Goal: Information Seeking & Learning: Check status

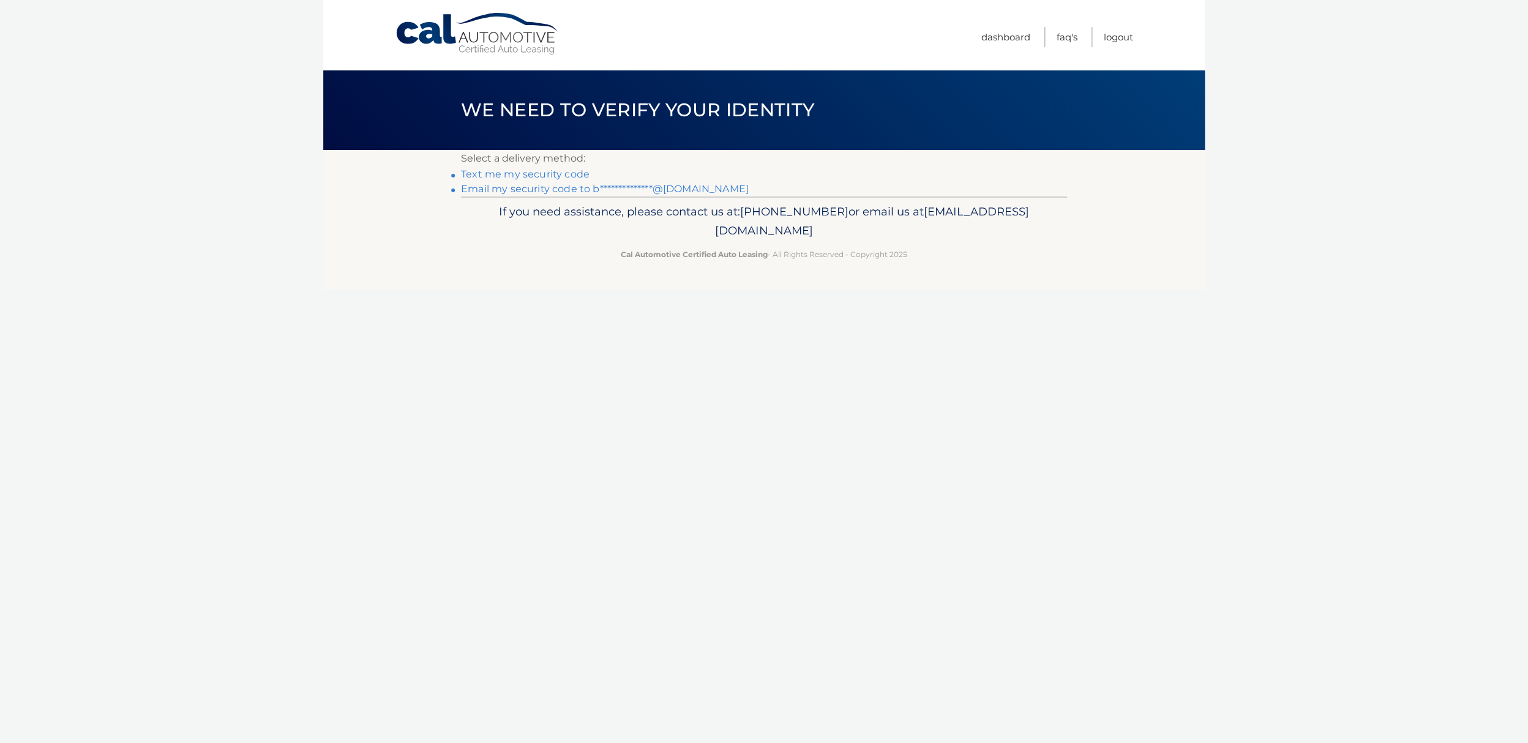
click at [534, 190] on link "**********" at bounding box center [605, 189] width 288 height 12
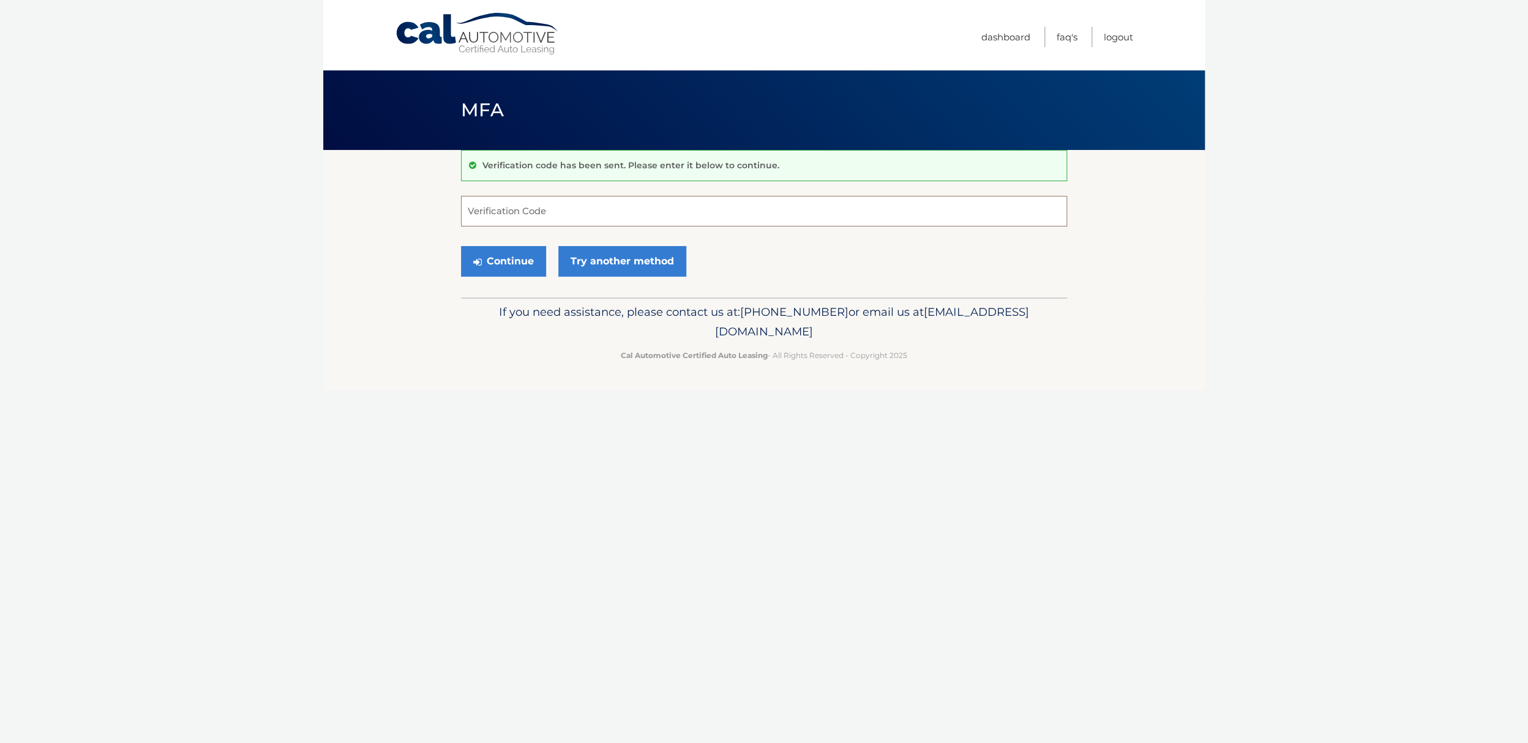
click at [521, 208] on input "Verification Code" at bounding box center [764, 211] width 606 height 31
type input "665888"
click at [526, 261] on button "Continue" at bounding box center [503, 261] width 85 height 31
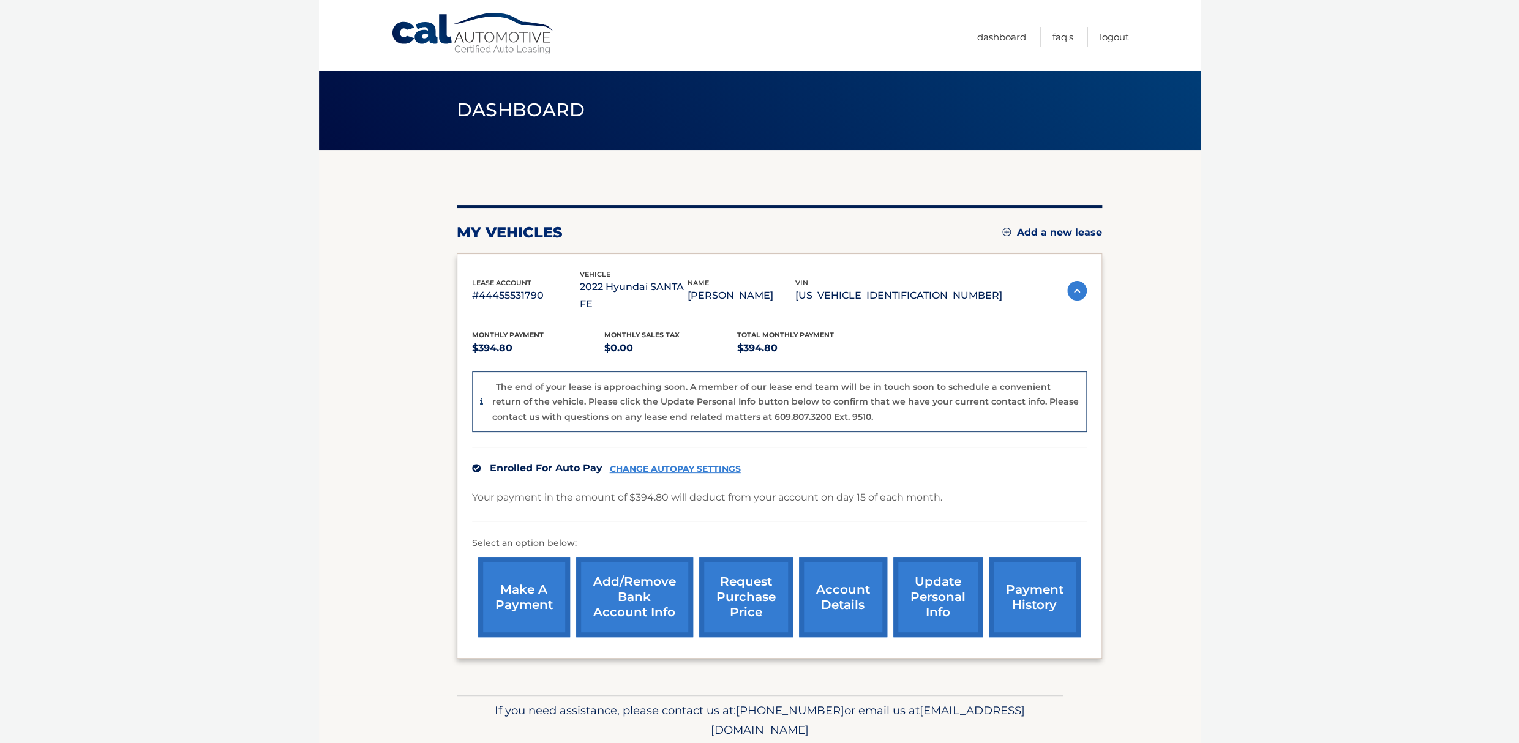
click at [710, 604] on link "request purchase price" at bounding box center [746, 597] width 94 height 80
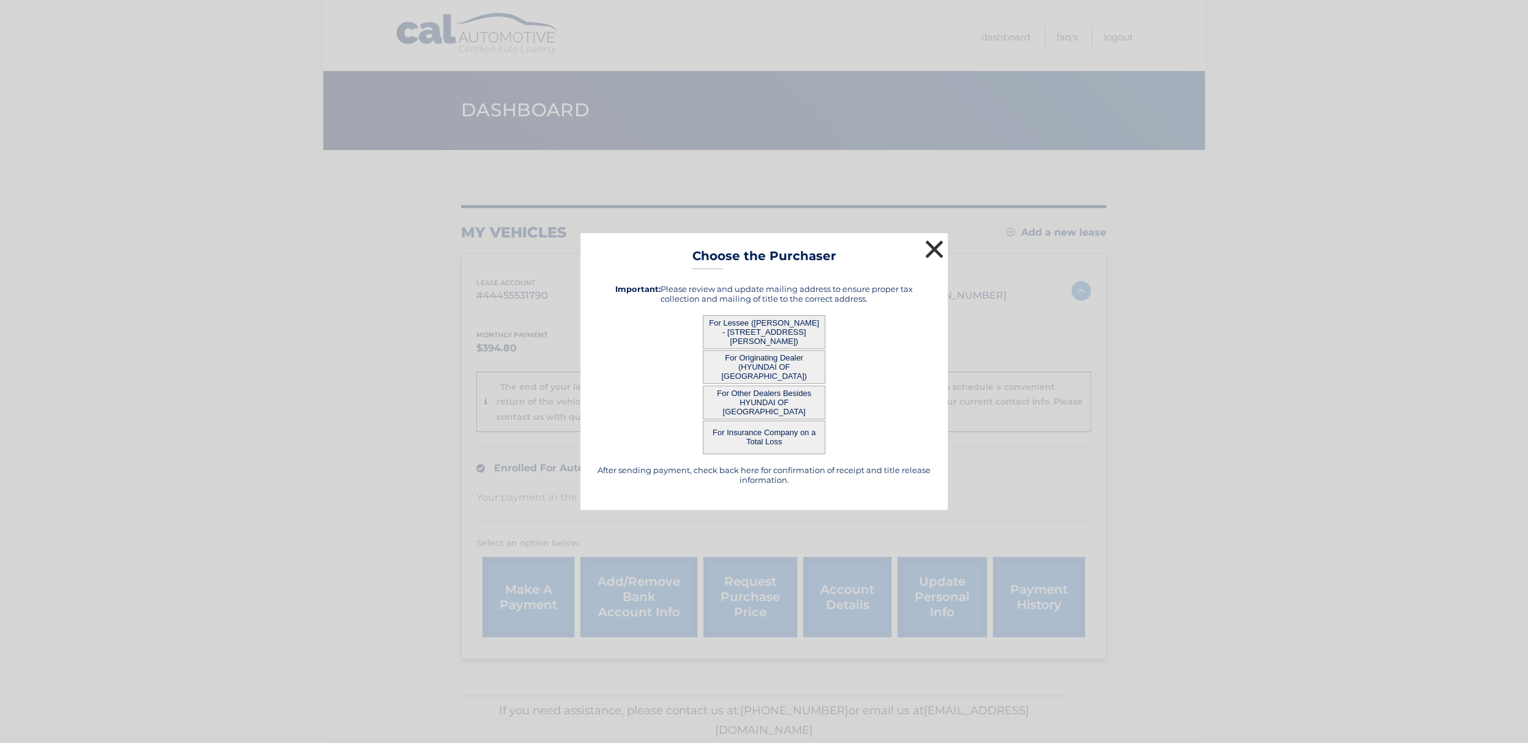
click at [935, 252] on button "×" at bounding box center [934, 249] width 24 height 24
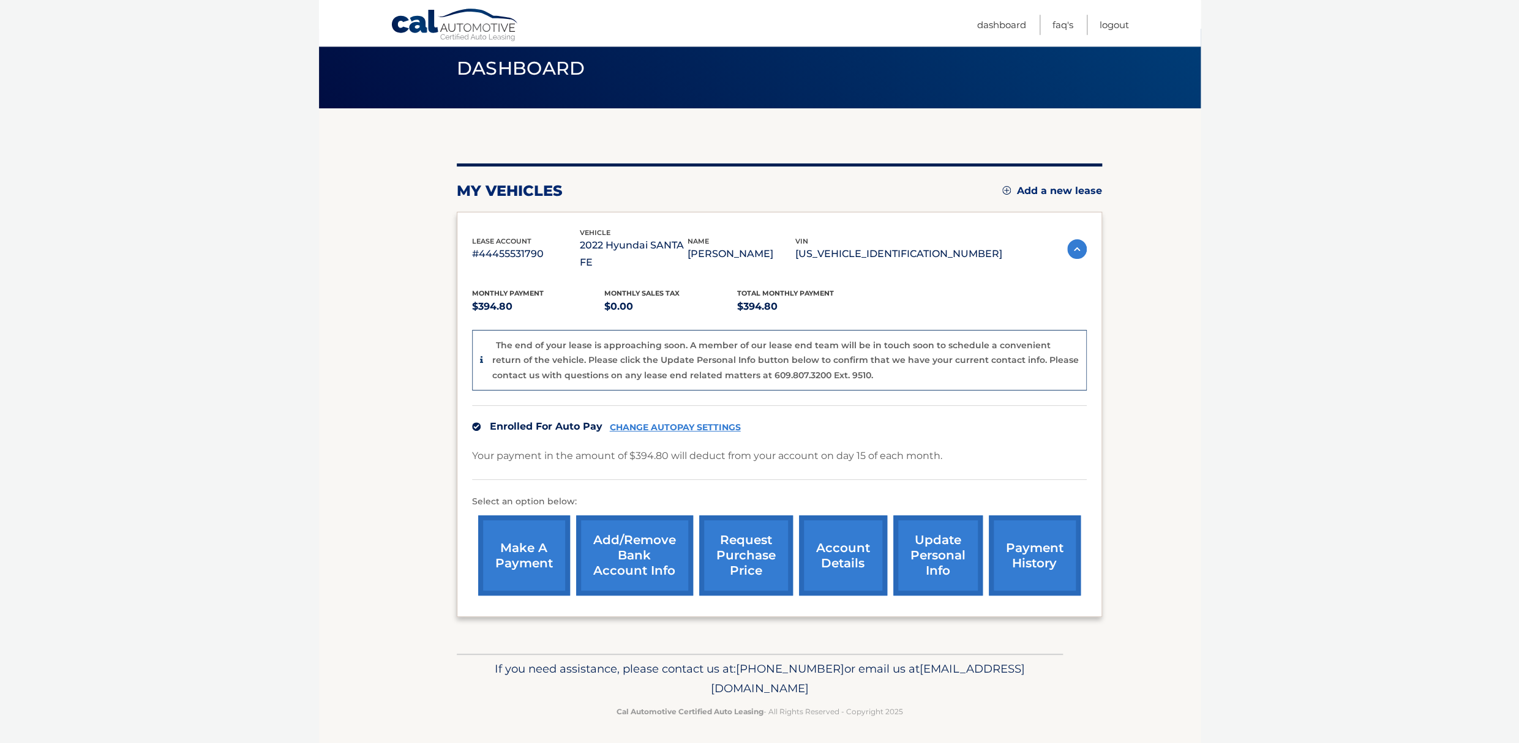
scroll to position [58, 0]
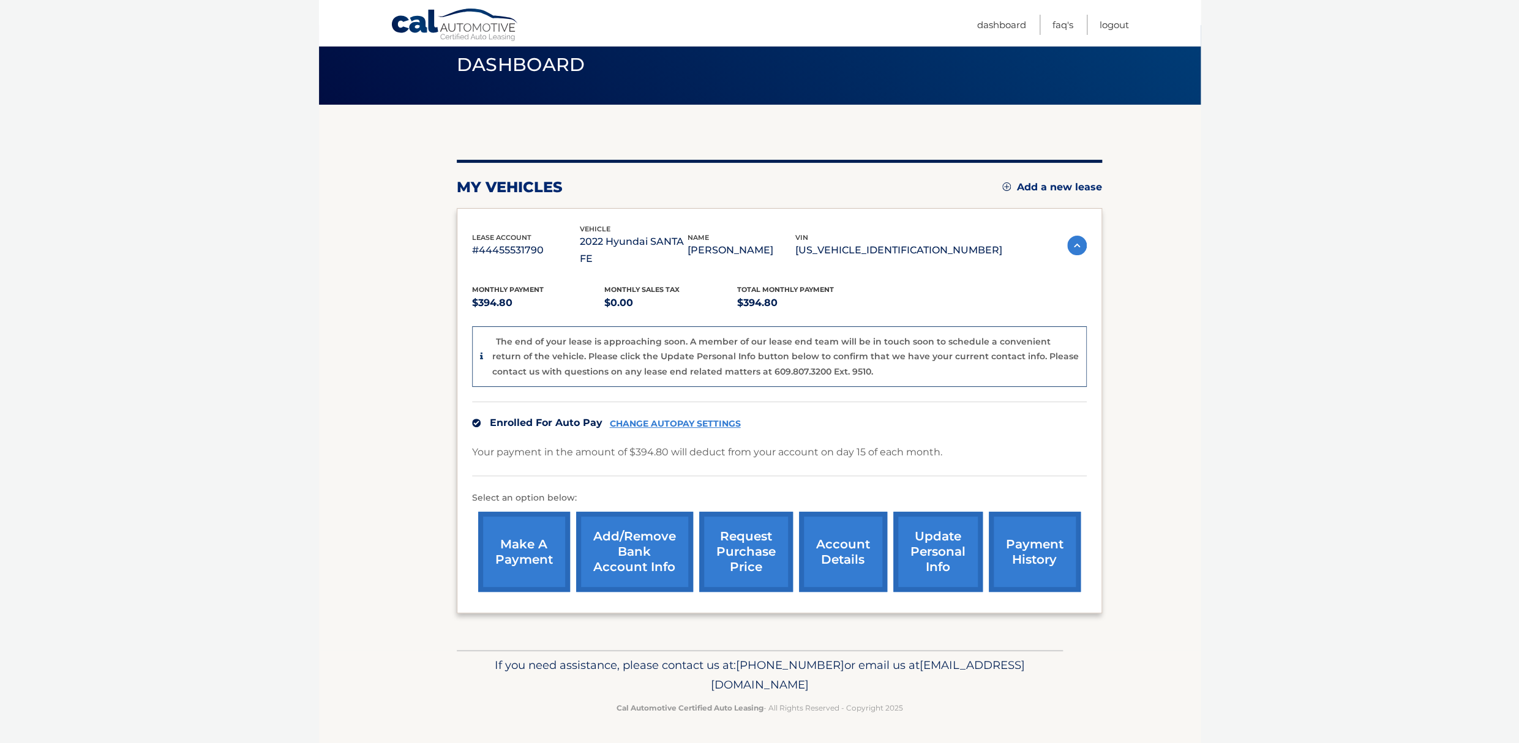
click at [815, 550] on link "account details" at bounding box center [843, 552] width 88 height 80
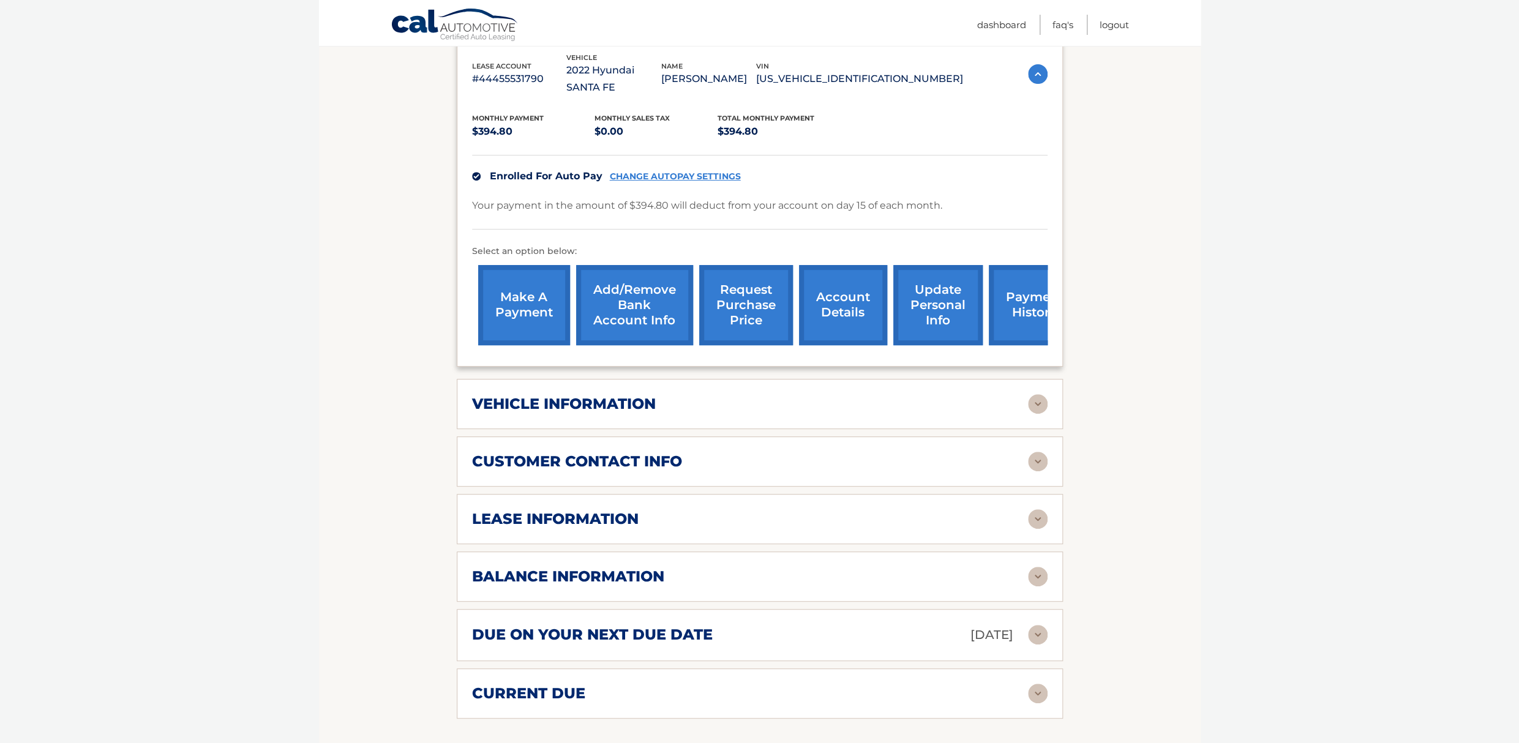
scroll to position [284, 0]
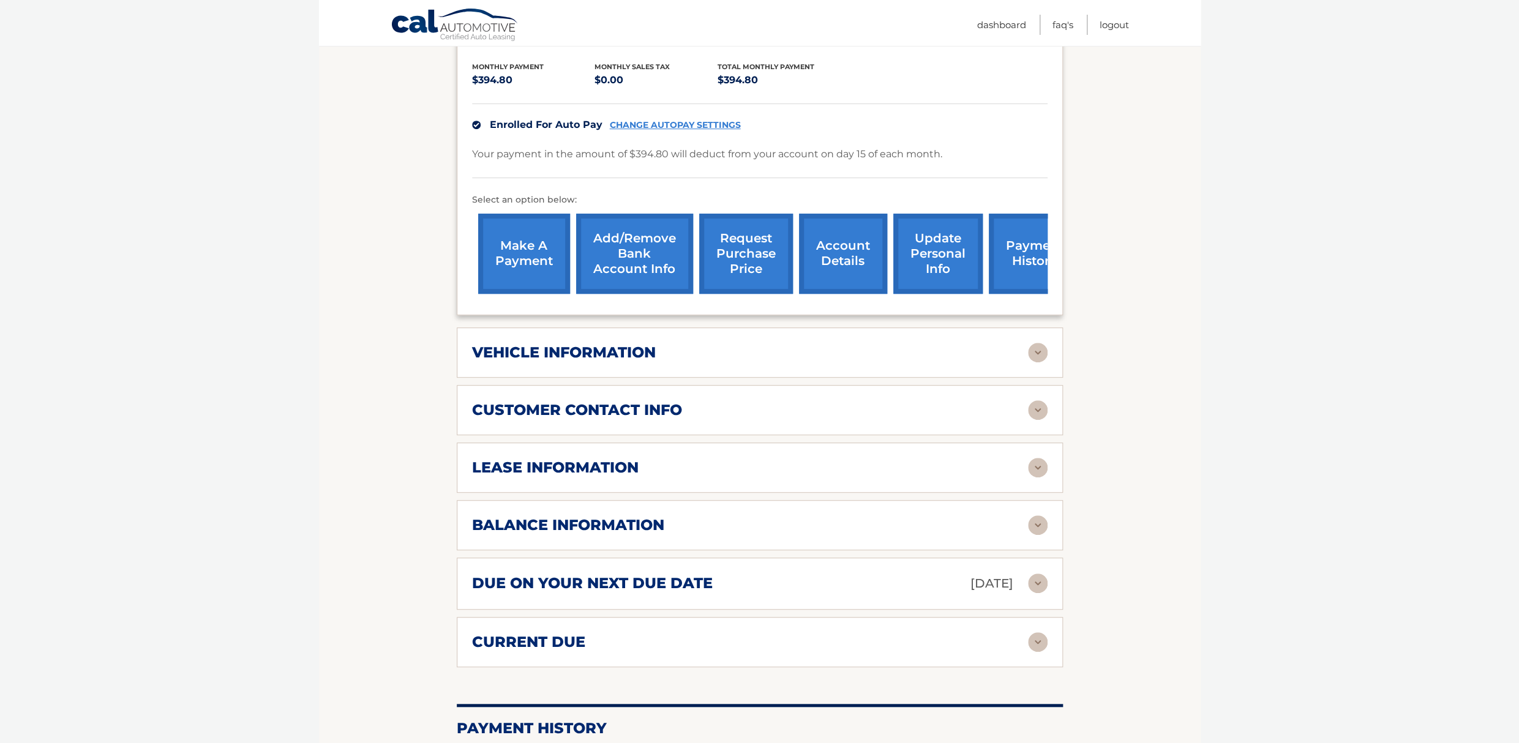
click at [1040, 535] on img at bounding box center [1038, 526] width 20 height 20
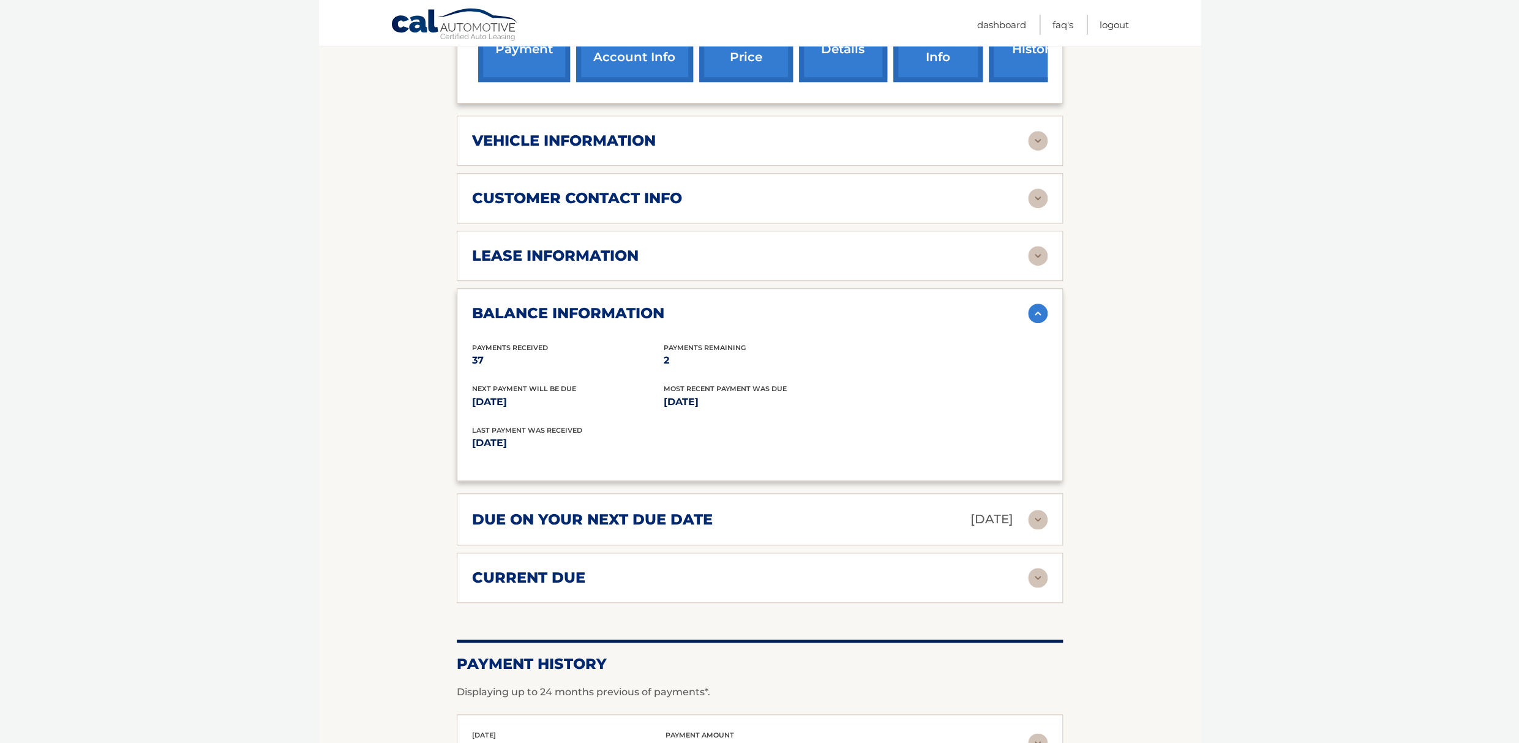
scroll to position [352, 0]
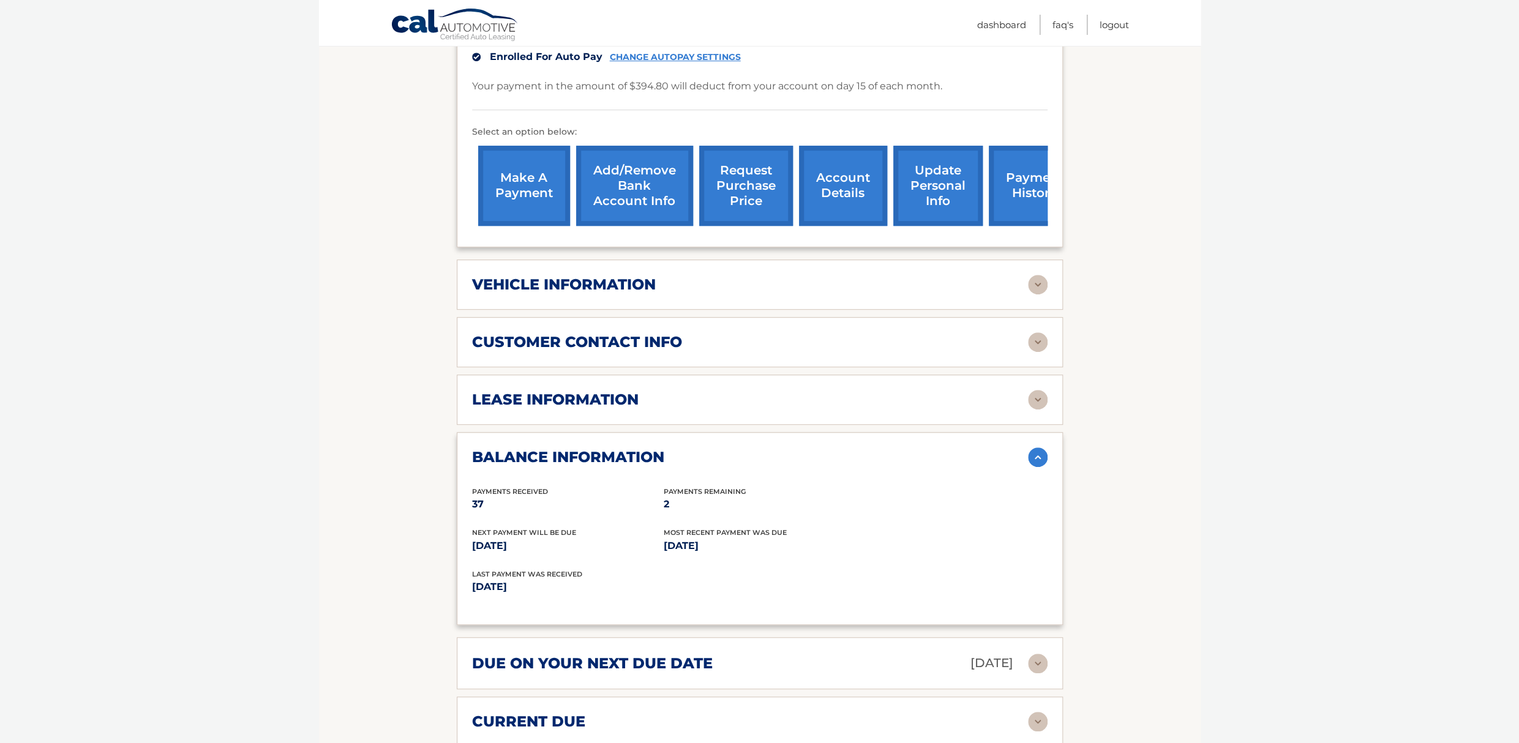
click at [924, 294] on div "vehicle information" at bounding box center [750, 285] width 556 height 18
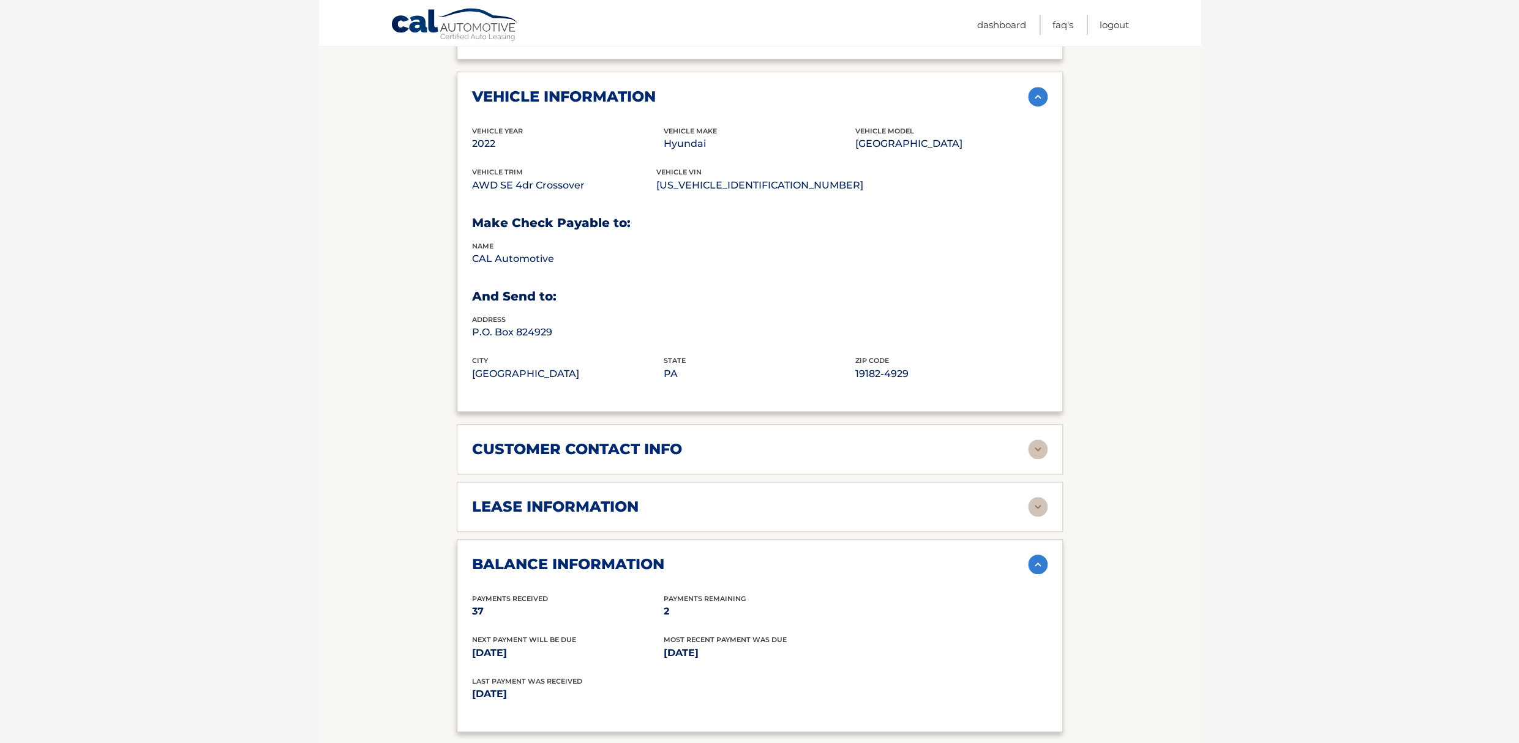
scroll to position [577, 0]
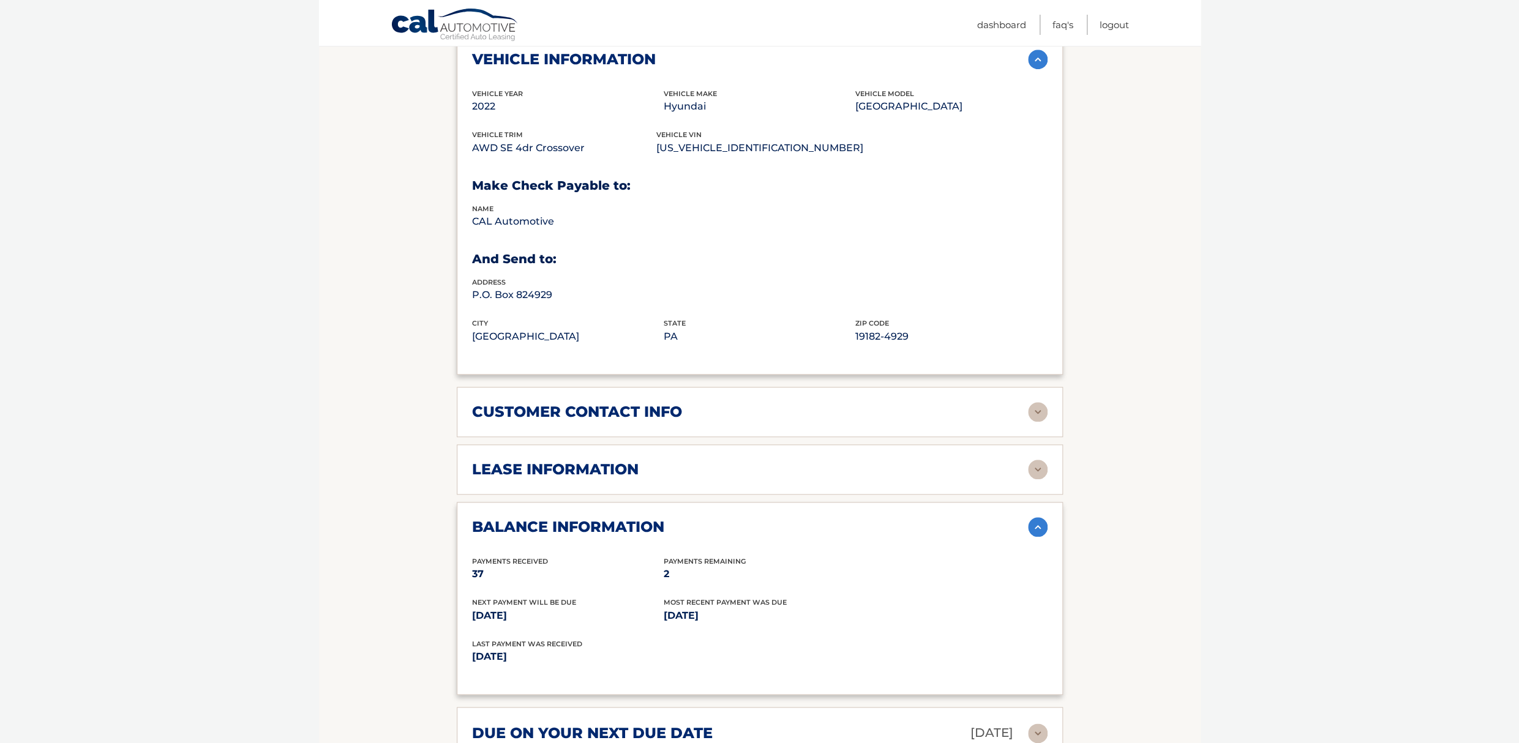
click at [1000, 479] on div "lease information" at bounding box center [750, 469] width 556 height 18
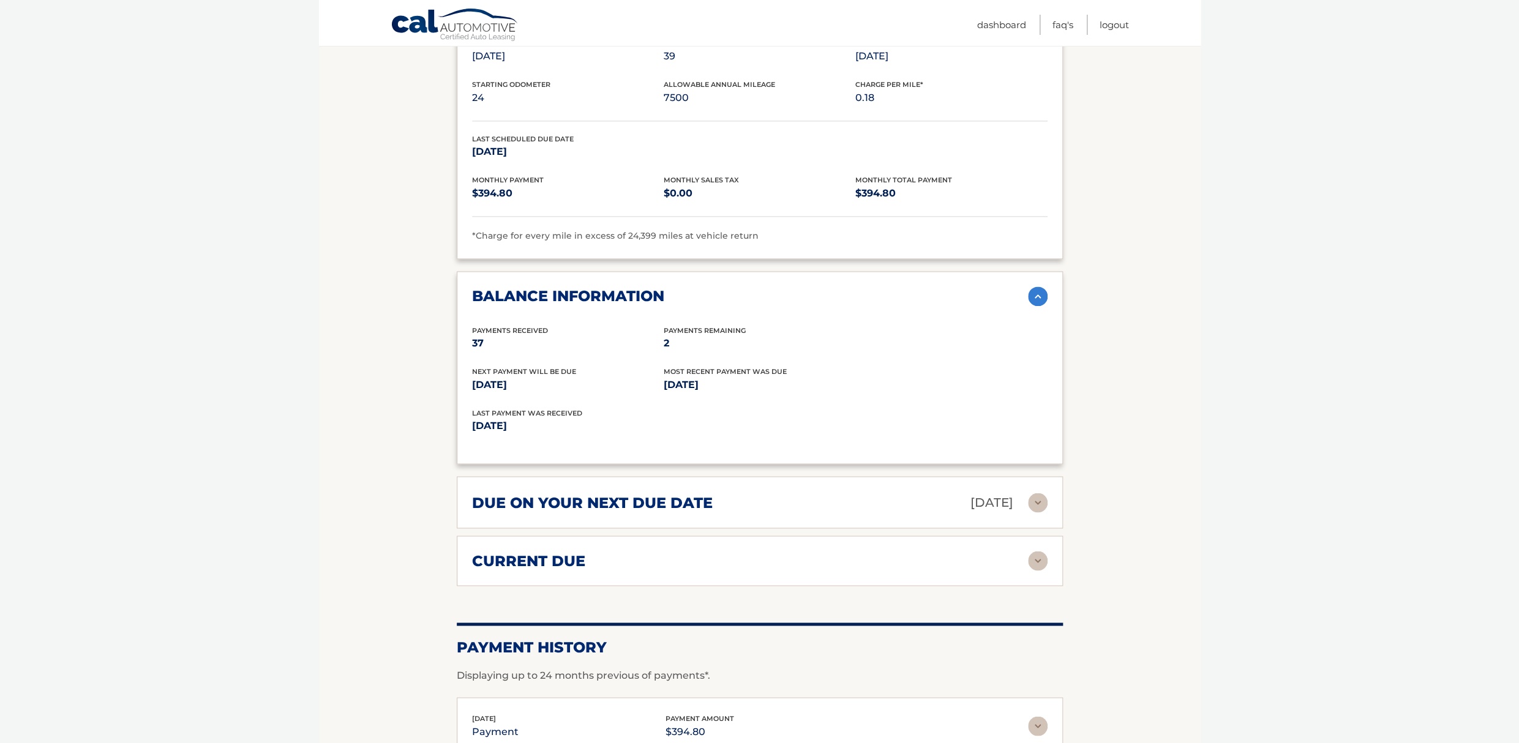
scroll to position [1087, 0]
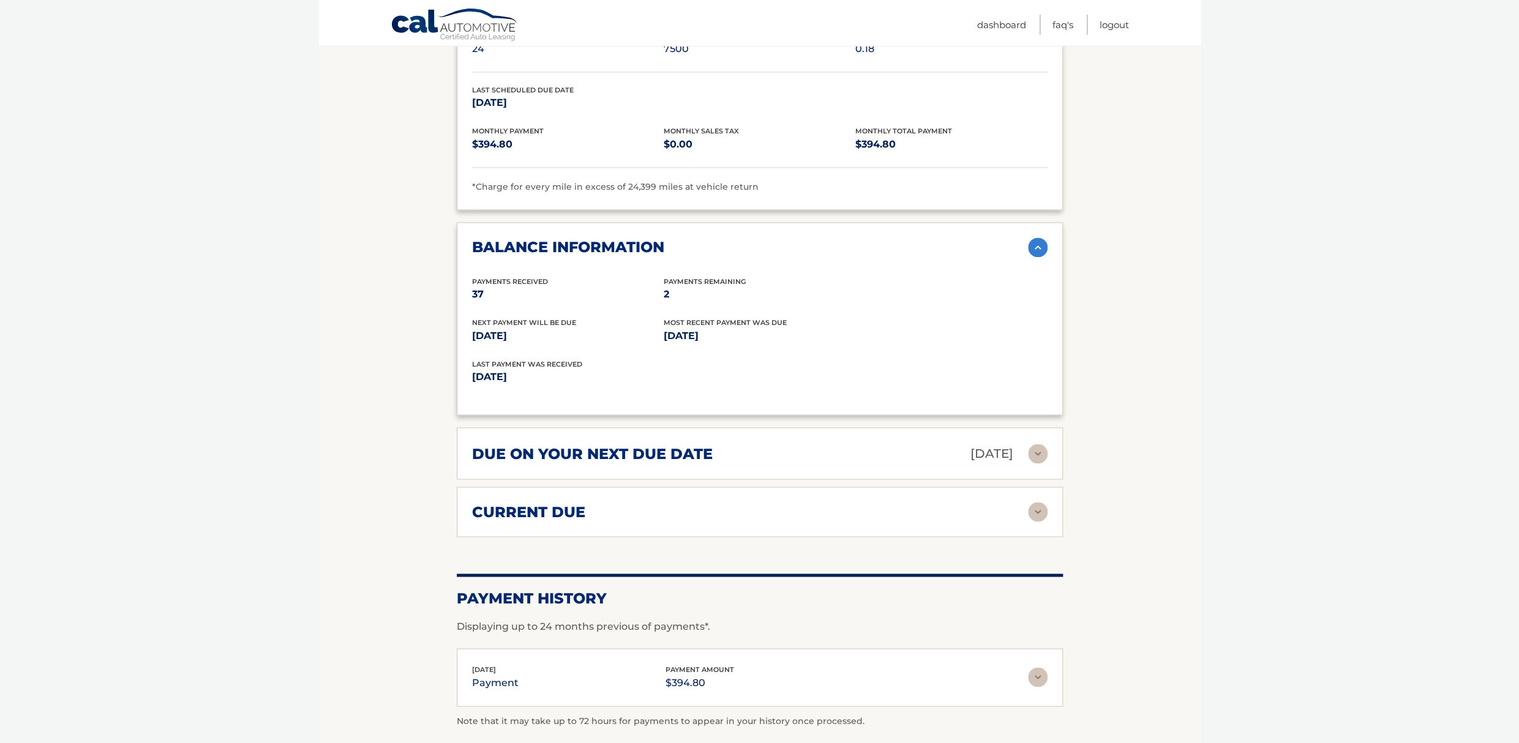
click at [917, 516] on div "current due" at bounding box center [750, 512] width 556 height 18
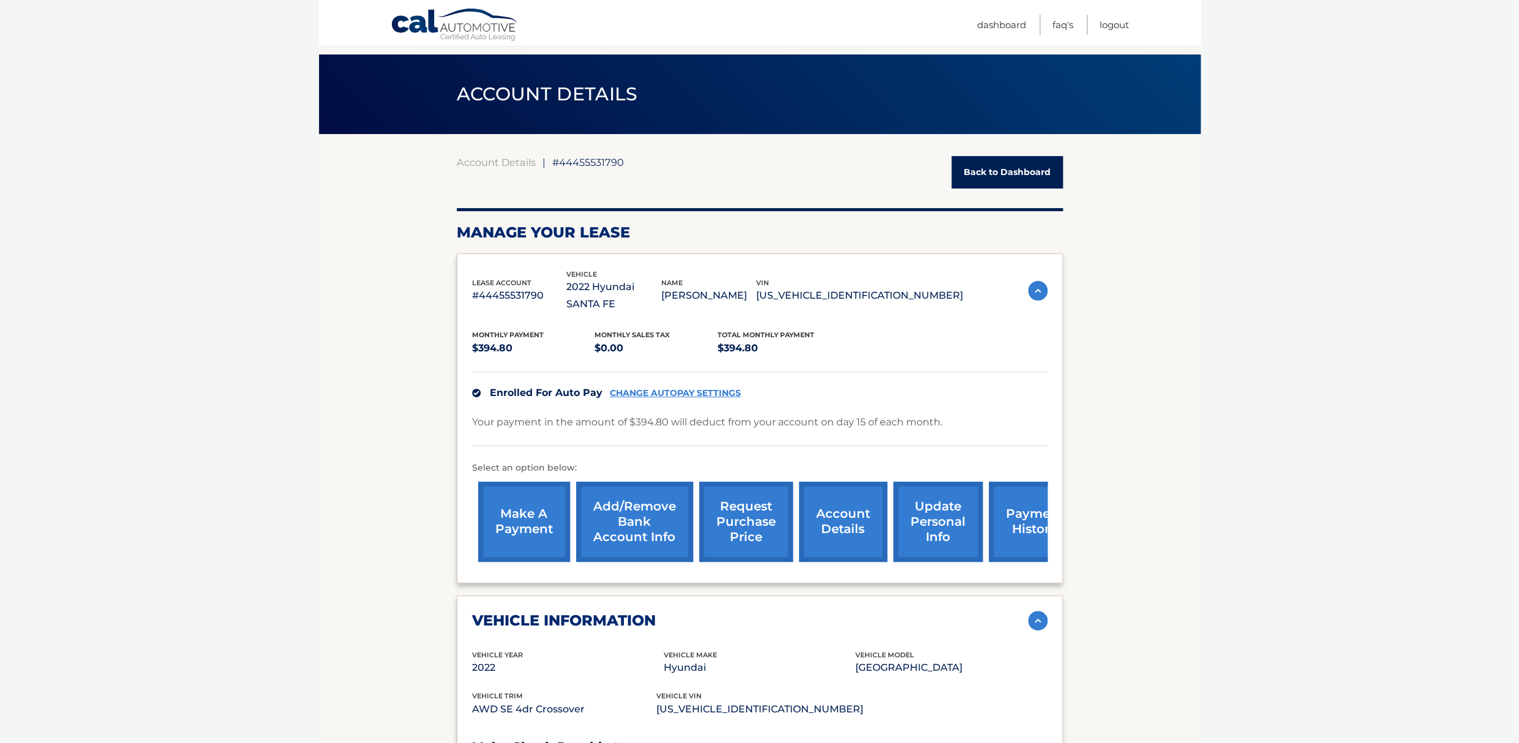
scroll to position [0, 0]
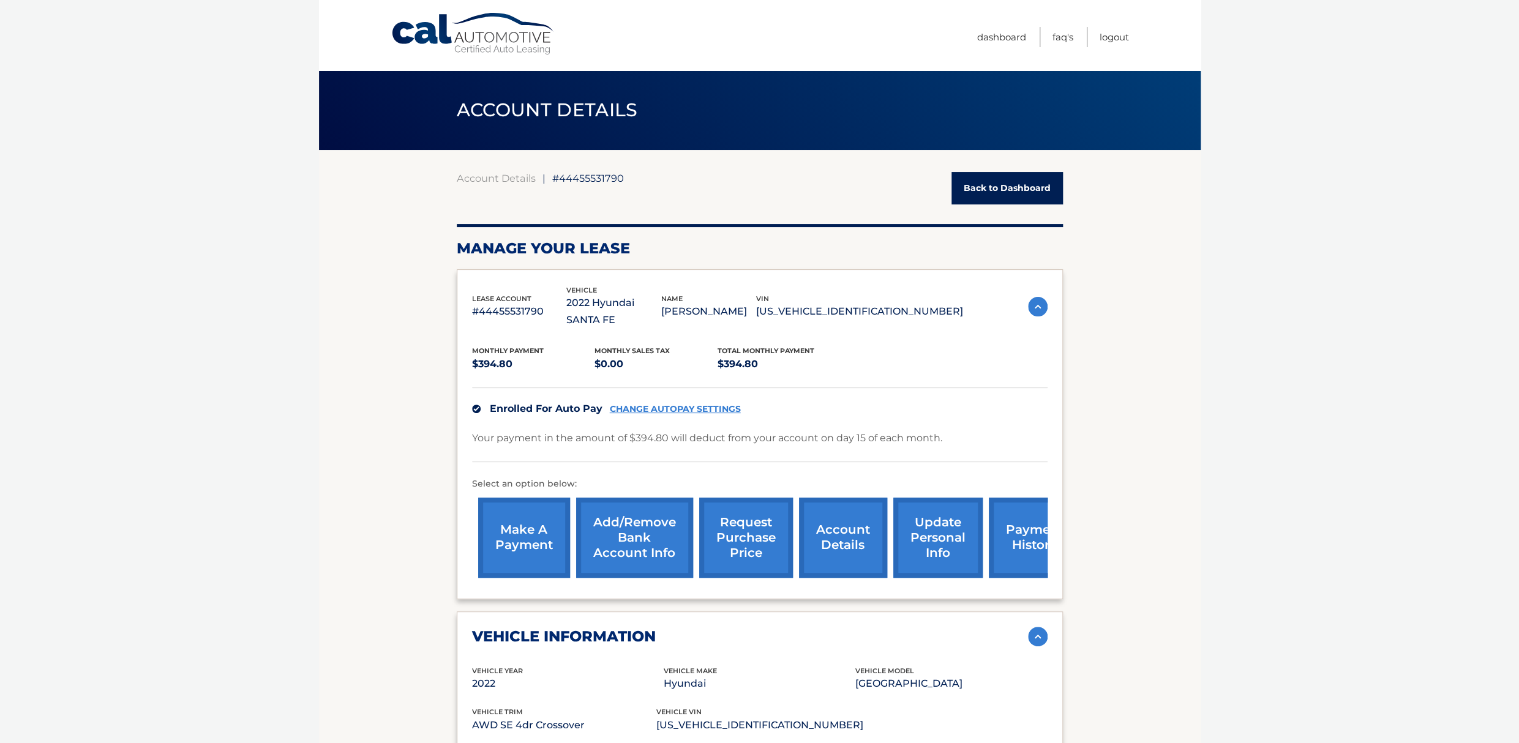
click at [726, 538] on link "request purchase price" at bounding box center [746, 538] width 94 height 80
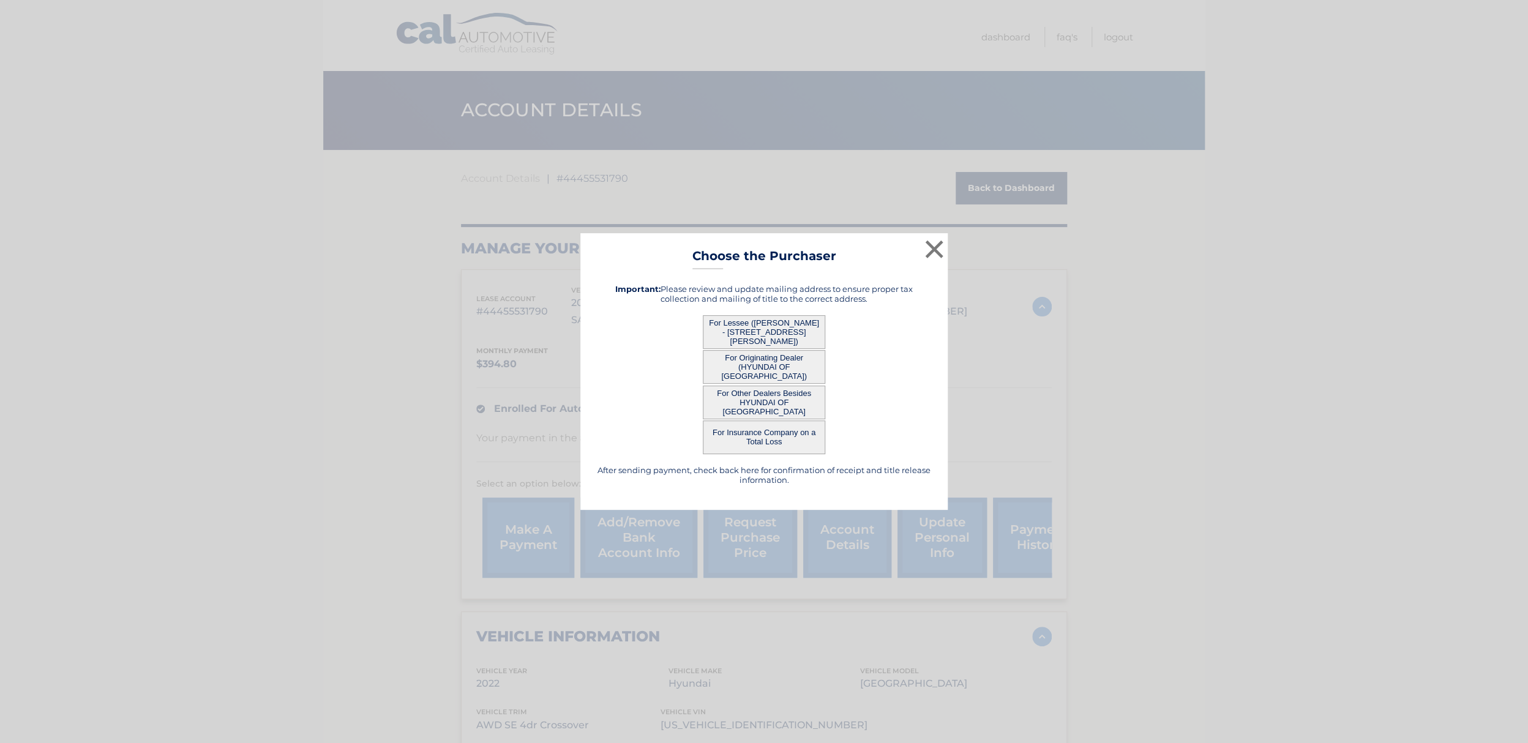
click at [729, 323] on button "For Lessee (NORMAN BOWERS - 4 Sundance Court, , Sewell, NJ 08080)" at bounding box center [764, 332] width 122 height 34
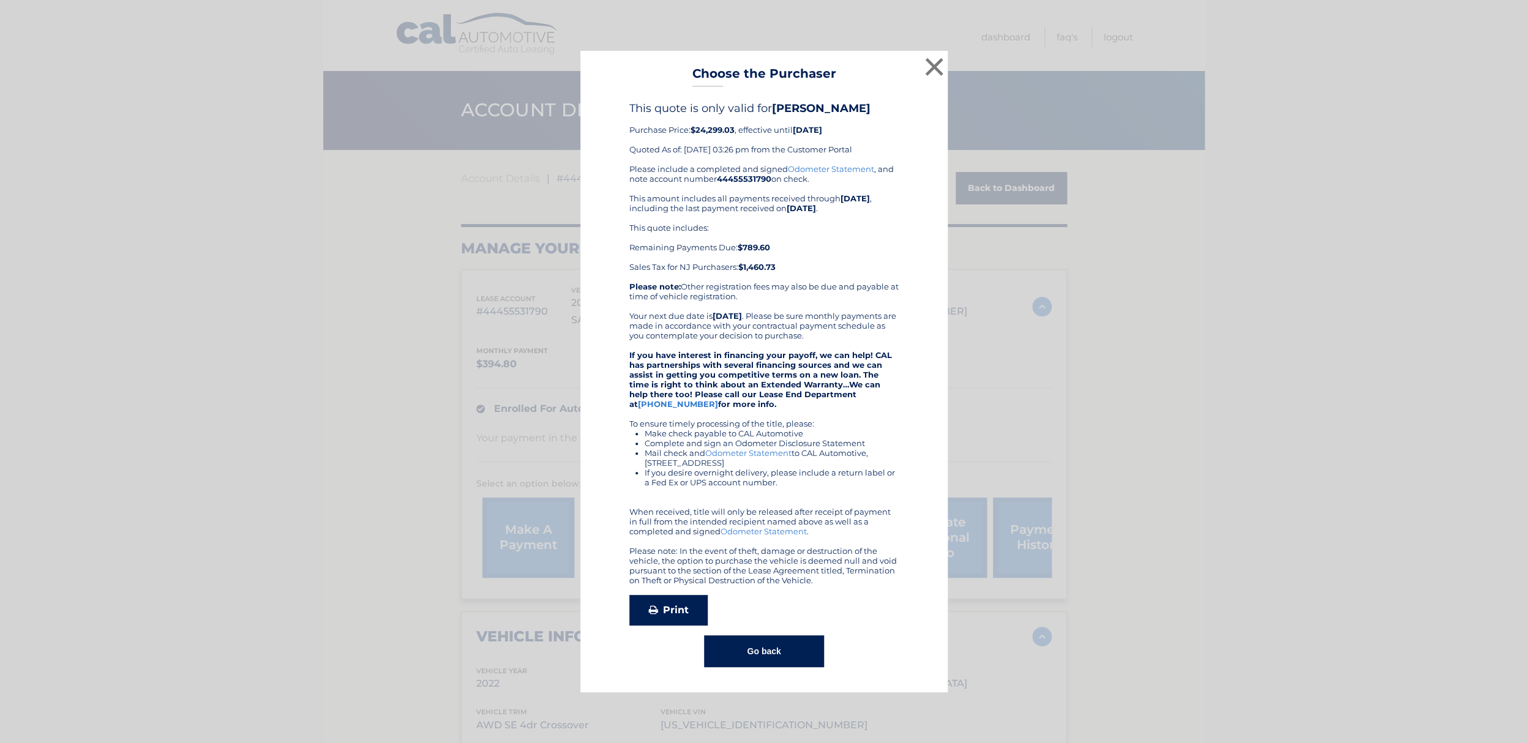
click at [681, 614] on link "Print" at bounding box center [668, 610] width 78 height 31
click at [757, 659] on button "Go back" at bounding box center [763, 652] width 119 height 32
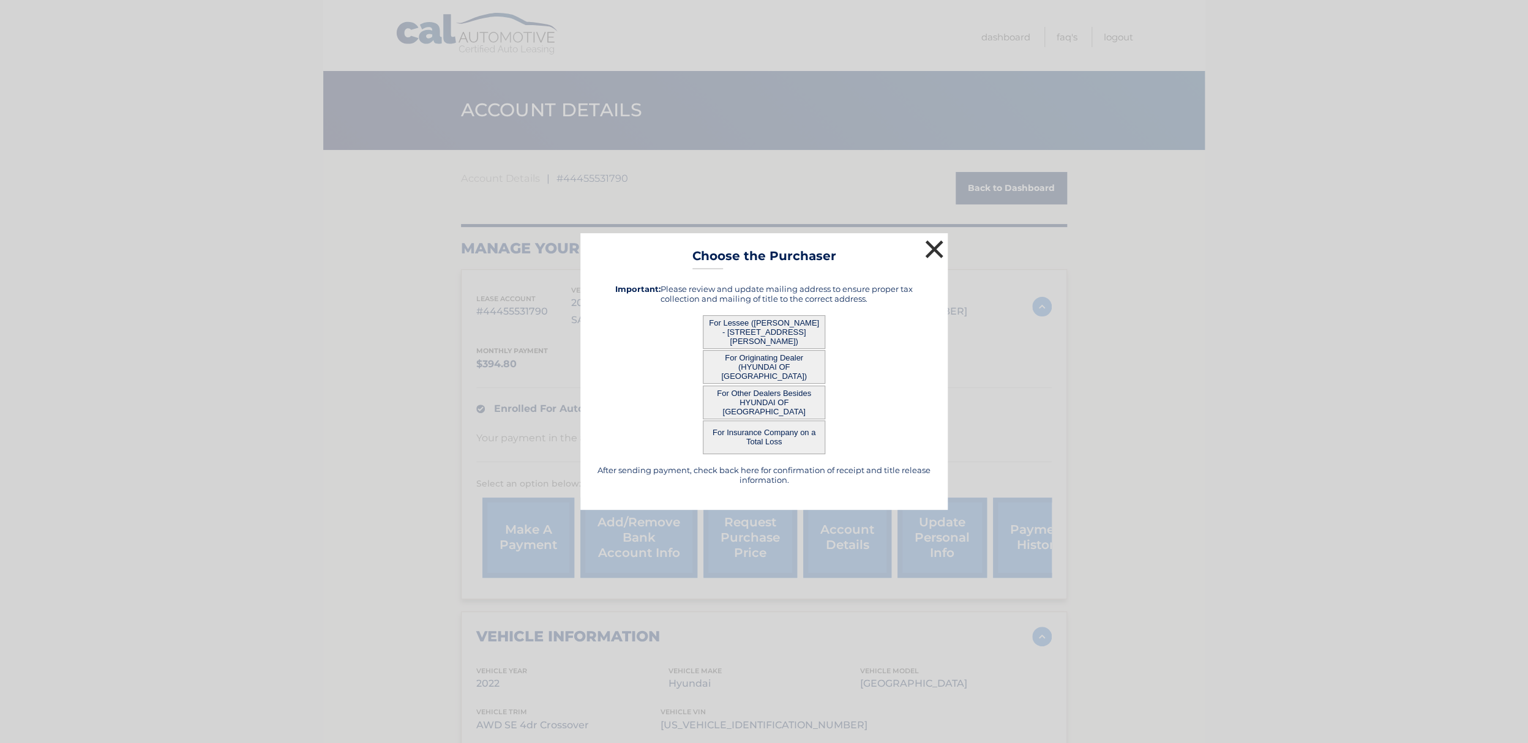
drag, startPoint x: 932, startPoint y: 242, endPoint x: 734, endPoint y: 242, distance: 197.8
click at [932, 242] on button "×" at bounding box center [934, 249] width 24 height 24
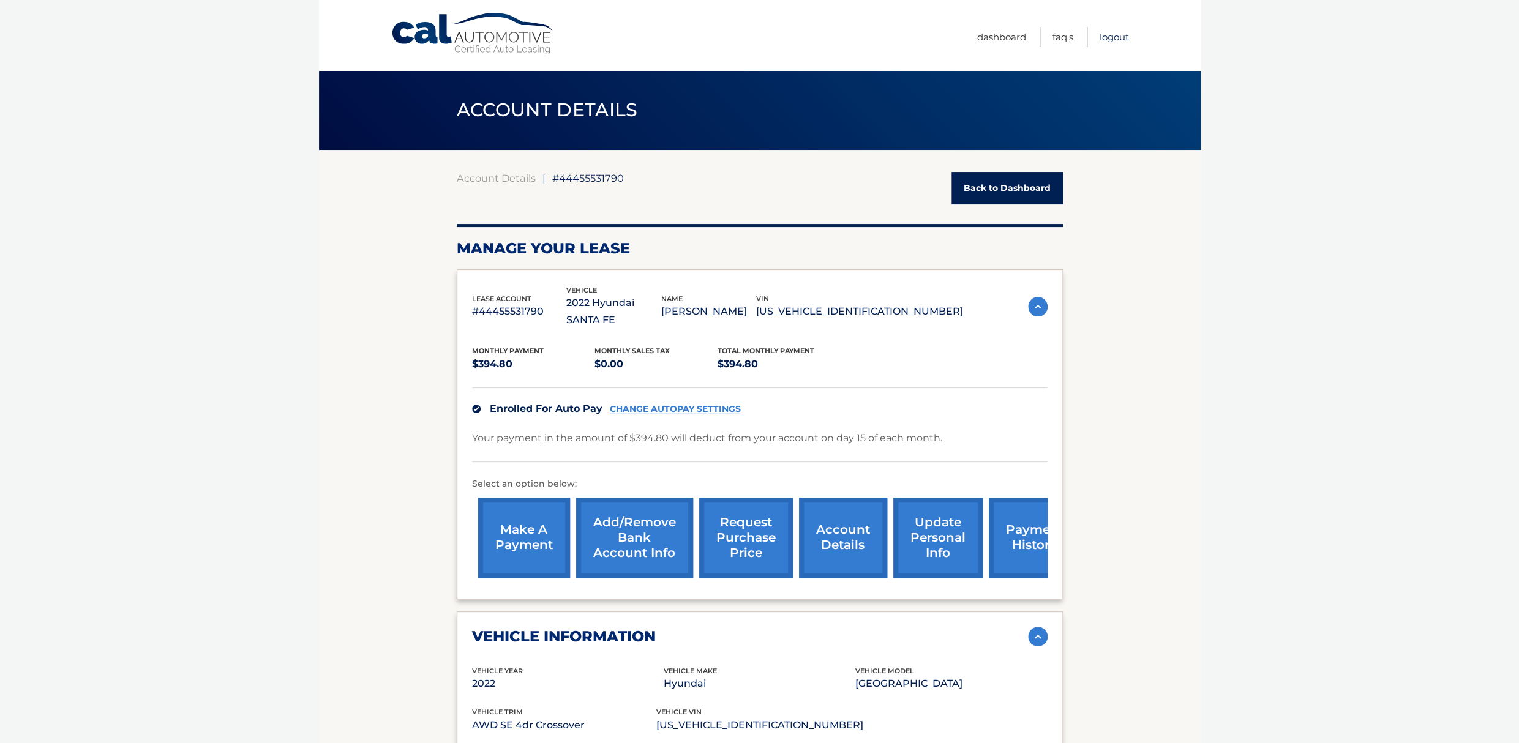
click at [1120, 39] on link "Logout" at bounding box center [1114, 37] width 29 height 20
